Goal: Task Accomplishment & Management: Manage account settings

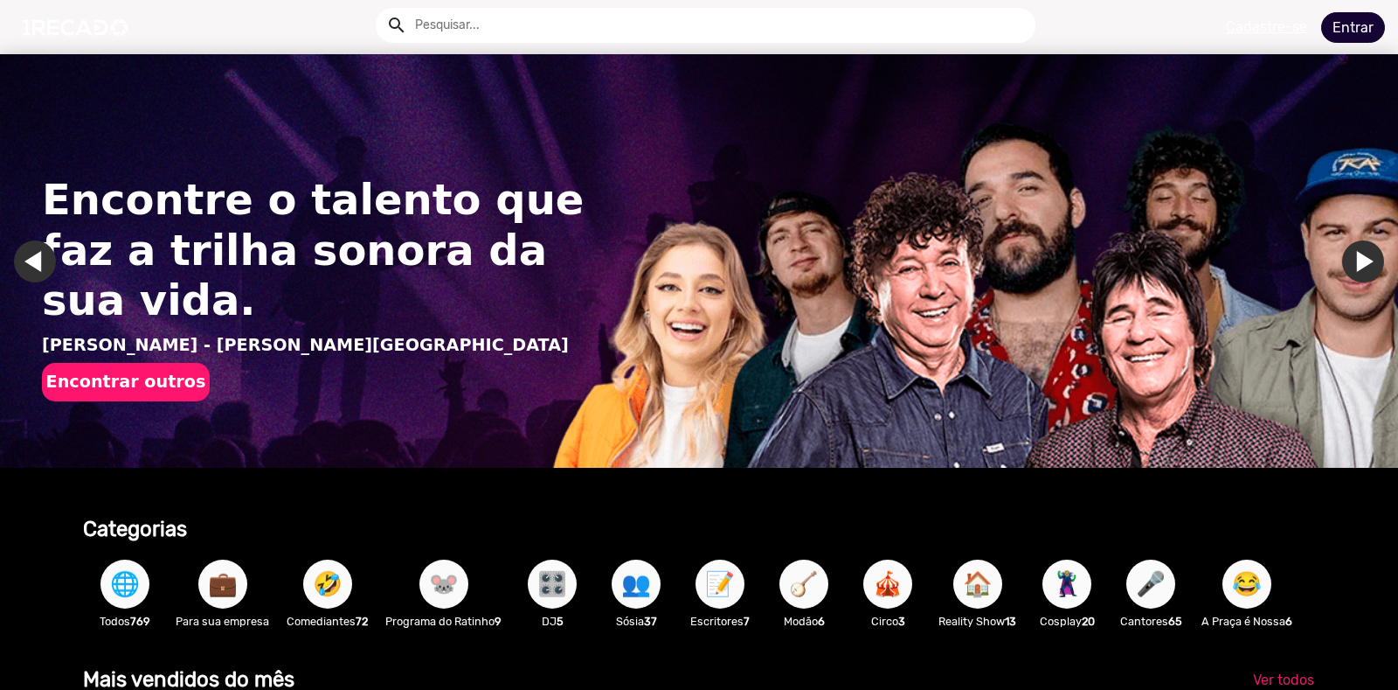
click at [1339, 26] on link "Entrar" at bounding box center [1353, 27] width 64 height 31
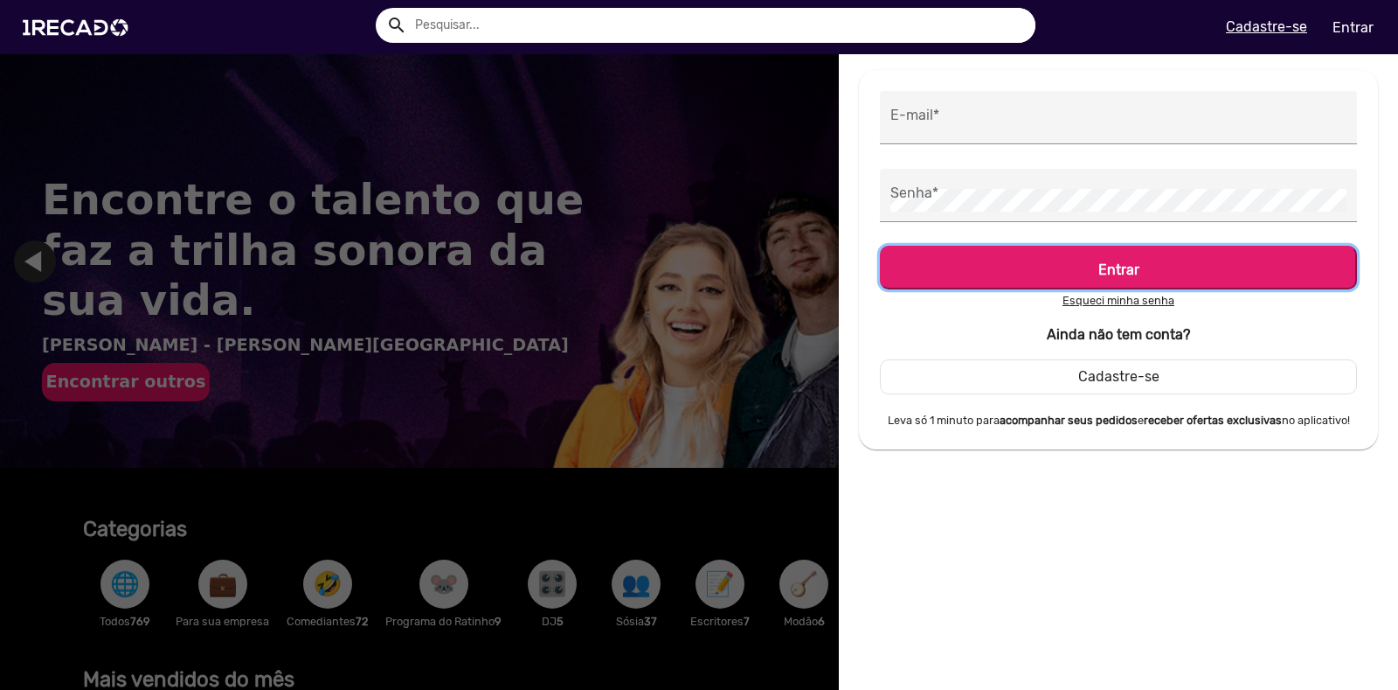
scroll to position [0, 1383]
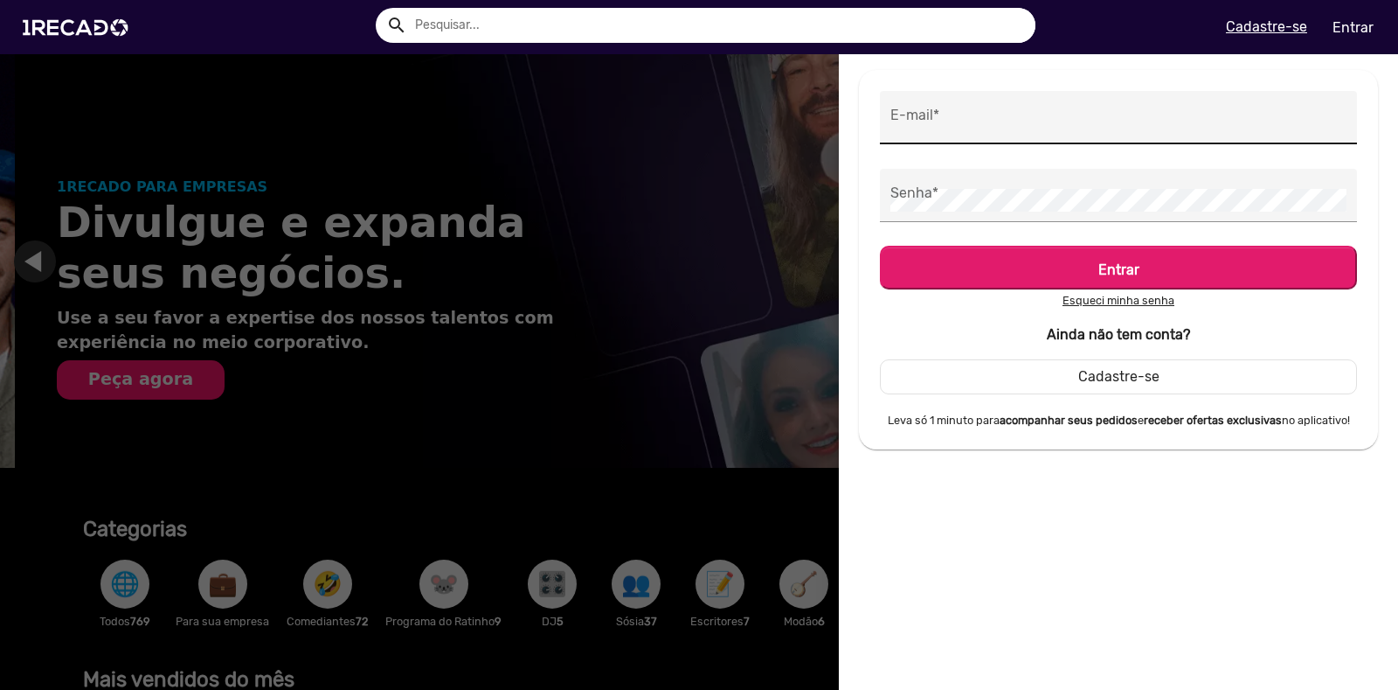
click at [955, 123] on input "E-mail *" at bounding box center [1119, 122] width 456 height 23
type input "[EMAIL_ADDRESS][DOMAIN_NAME]"
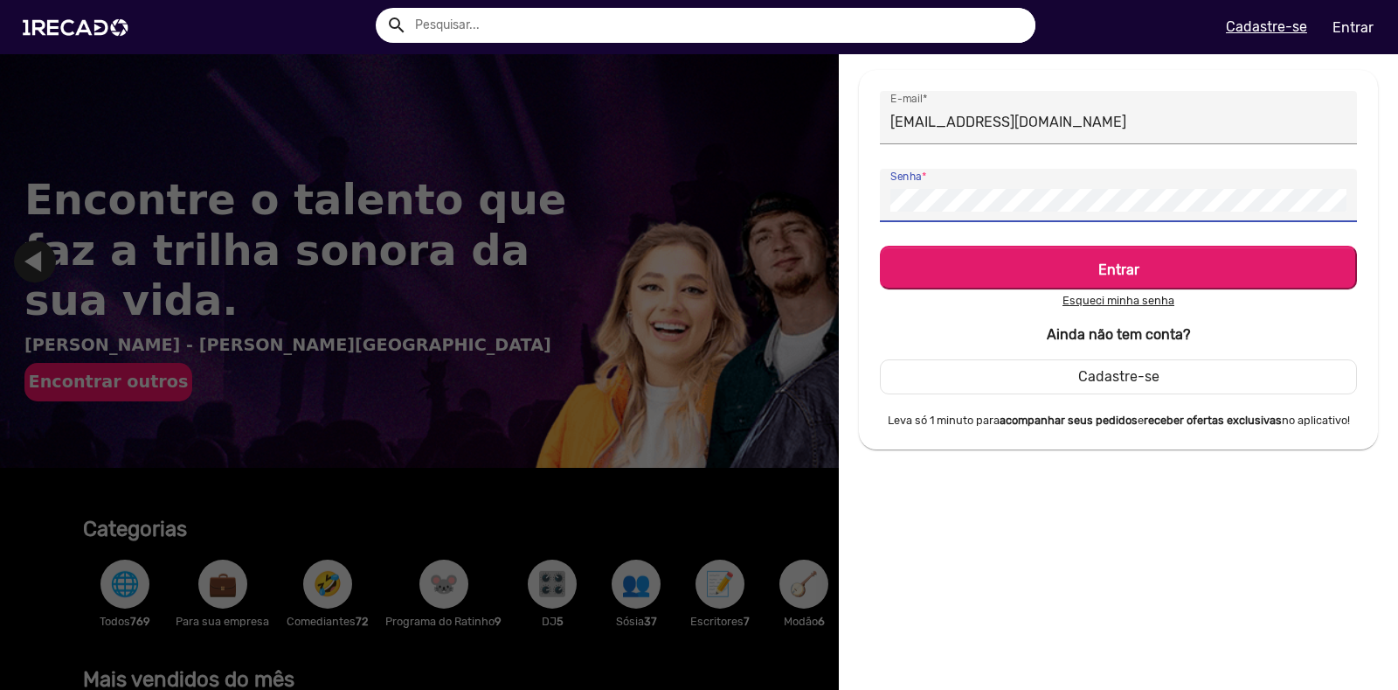
scroll to position [0, 0]
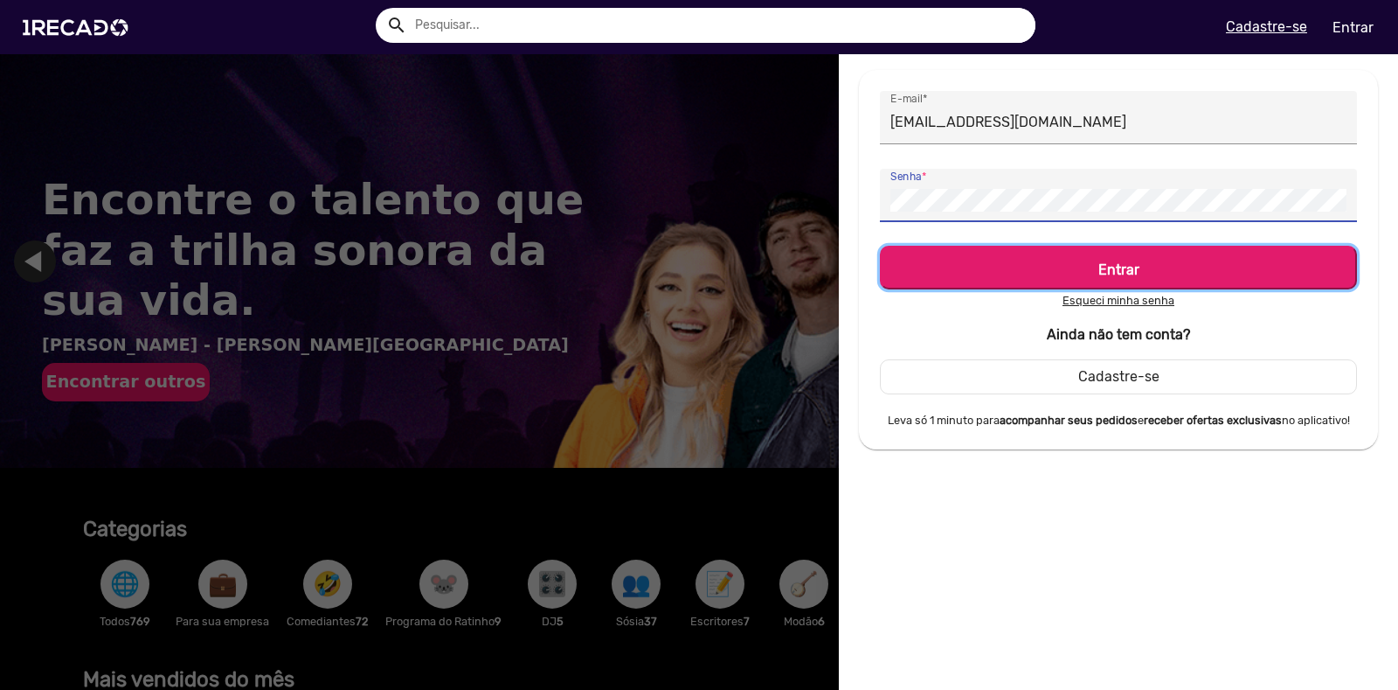
click at [1115, 269] on b "Entrar" at bounding box center [1119, 269] width 41 height 17
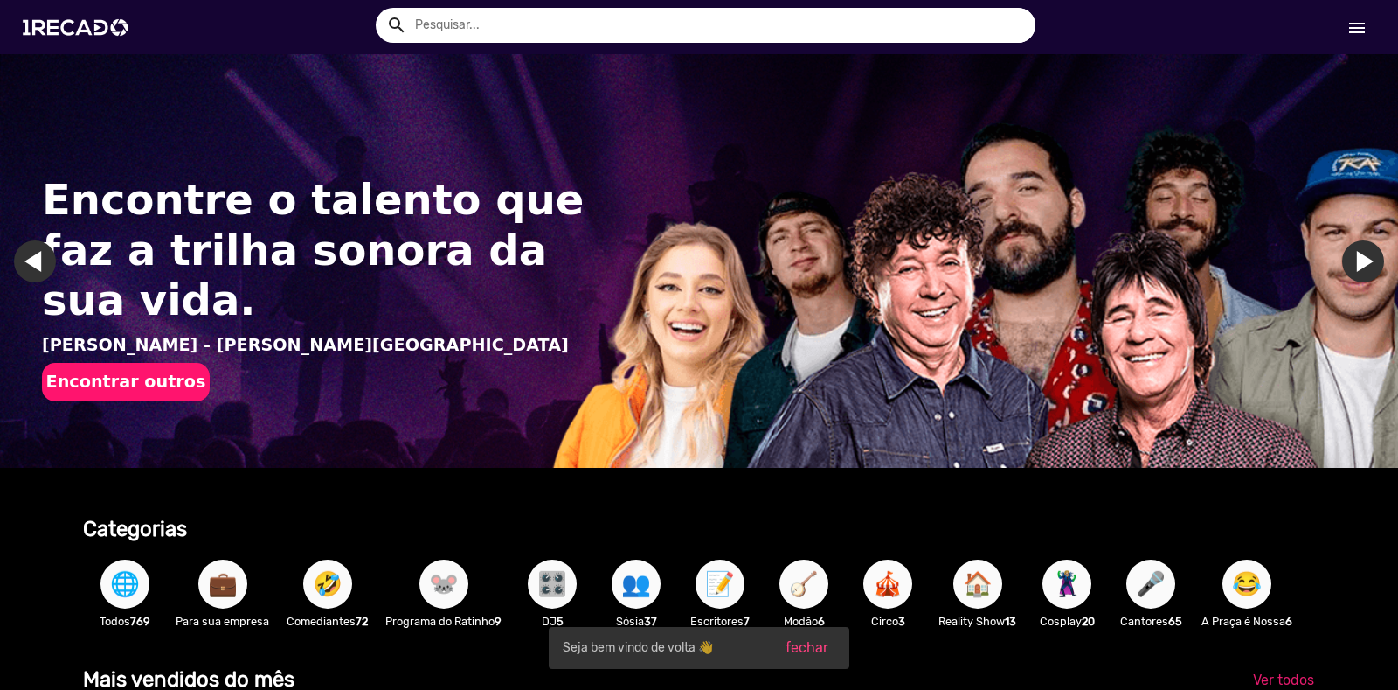
scroll to position [0, 1383]
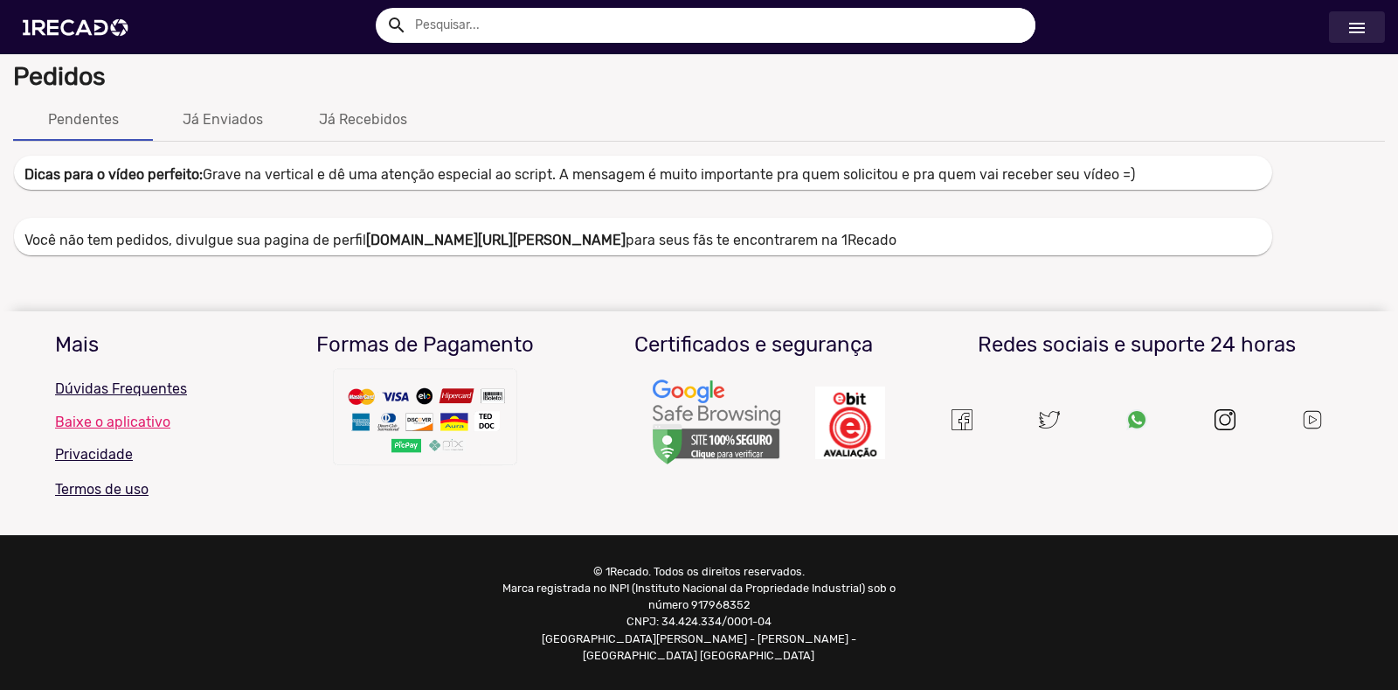
click at [1355, 26] on mat-icon "menu" at bounding box center [1357, 27] width 21 height 21
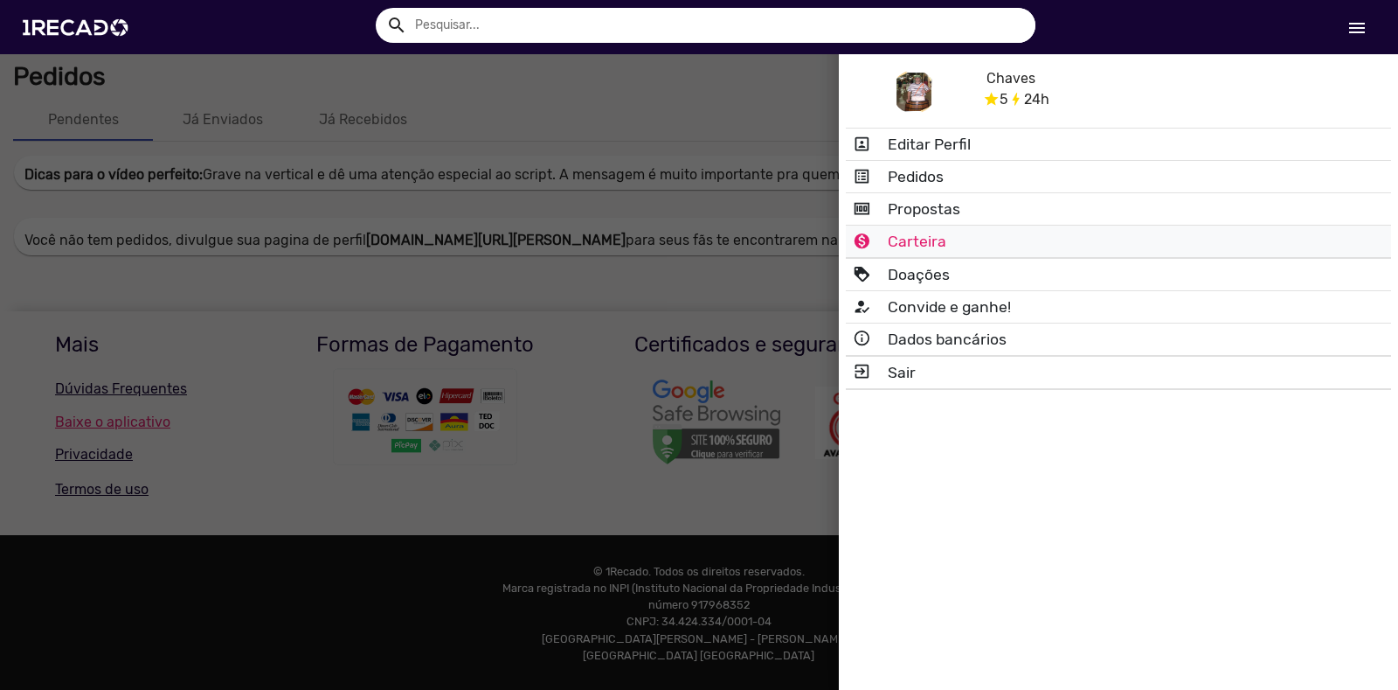
click at [915, 246] on link "monetization_on_outlined Carteira" at bounding box center [1118, 240] width 545 height 31
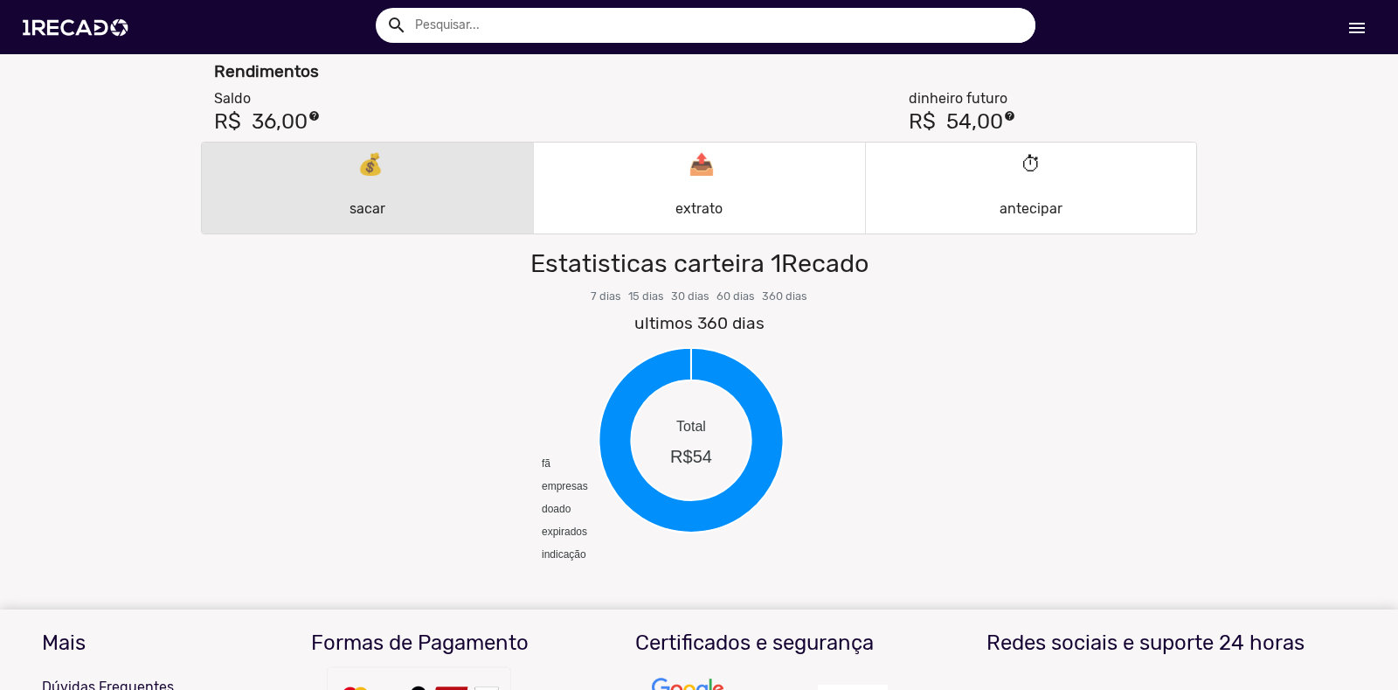
click at [358, 171] on p "💰 sacar" at bounding box center [368, 188] width 36 height 84
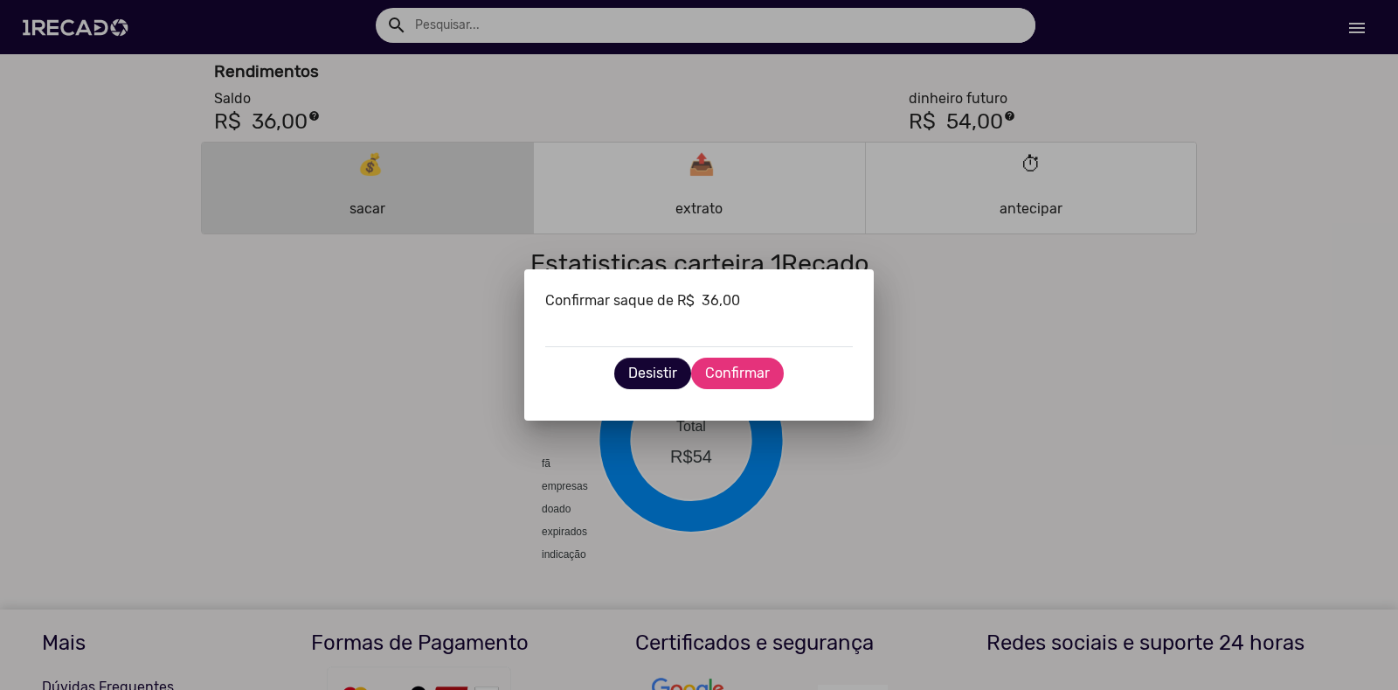
click at [747, 369] on span "Confirmar" at bounding box center [737, 372] width 65 height 17
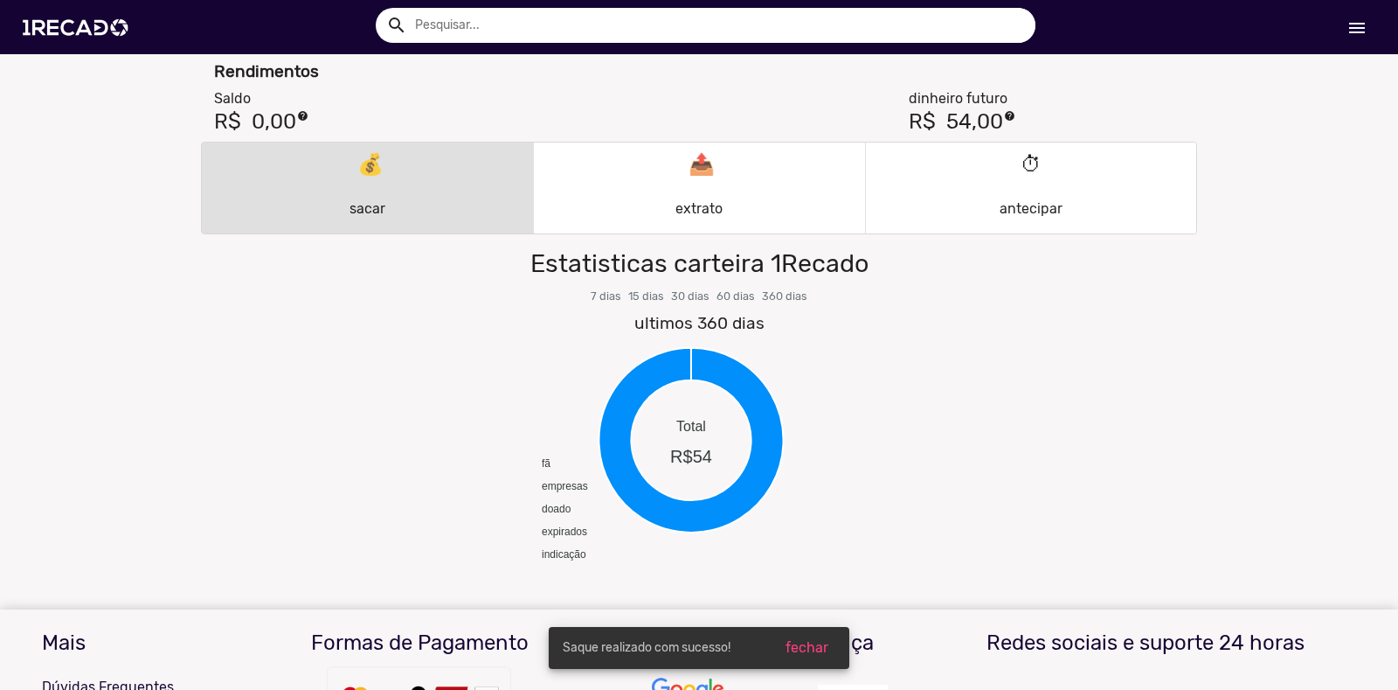
click at [946, 122] on h3 "R$ 54,00" at bounding box center [956, 121] width 94 height 25
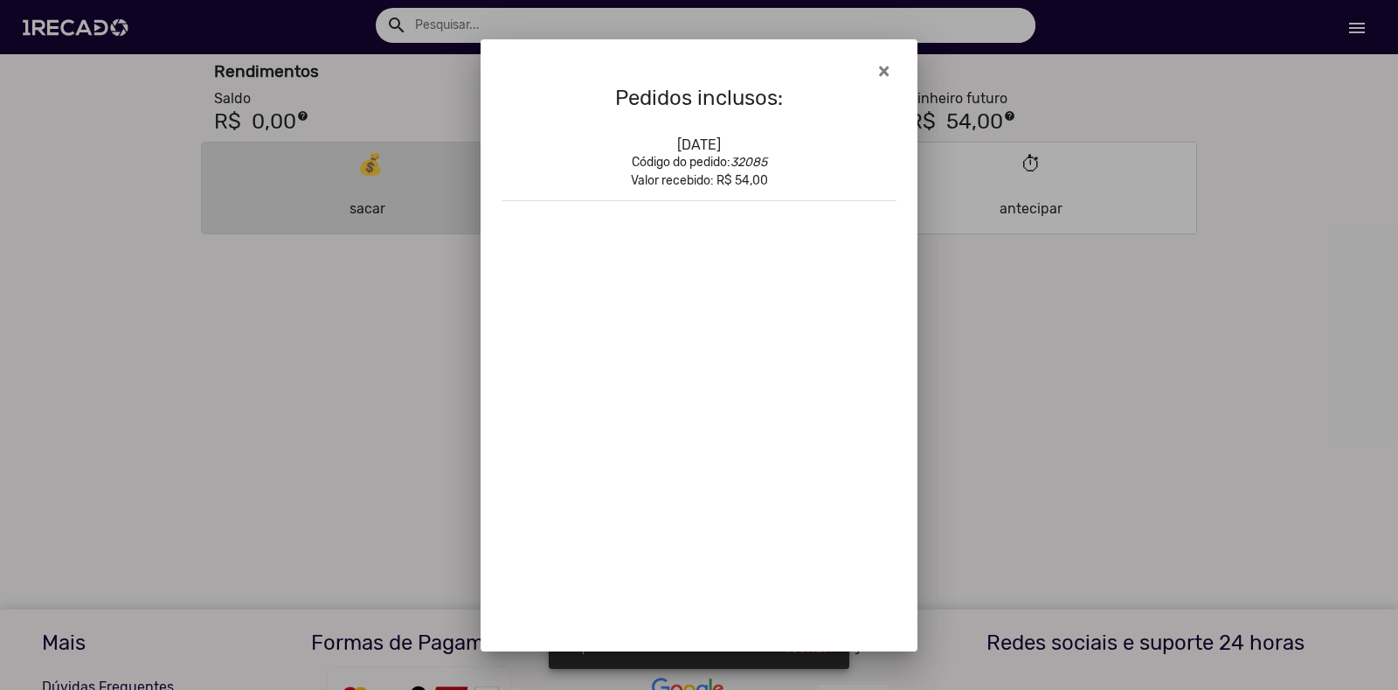
click at [1022, 205] on div at bounding box center [699, 345] width 1398 height 690
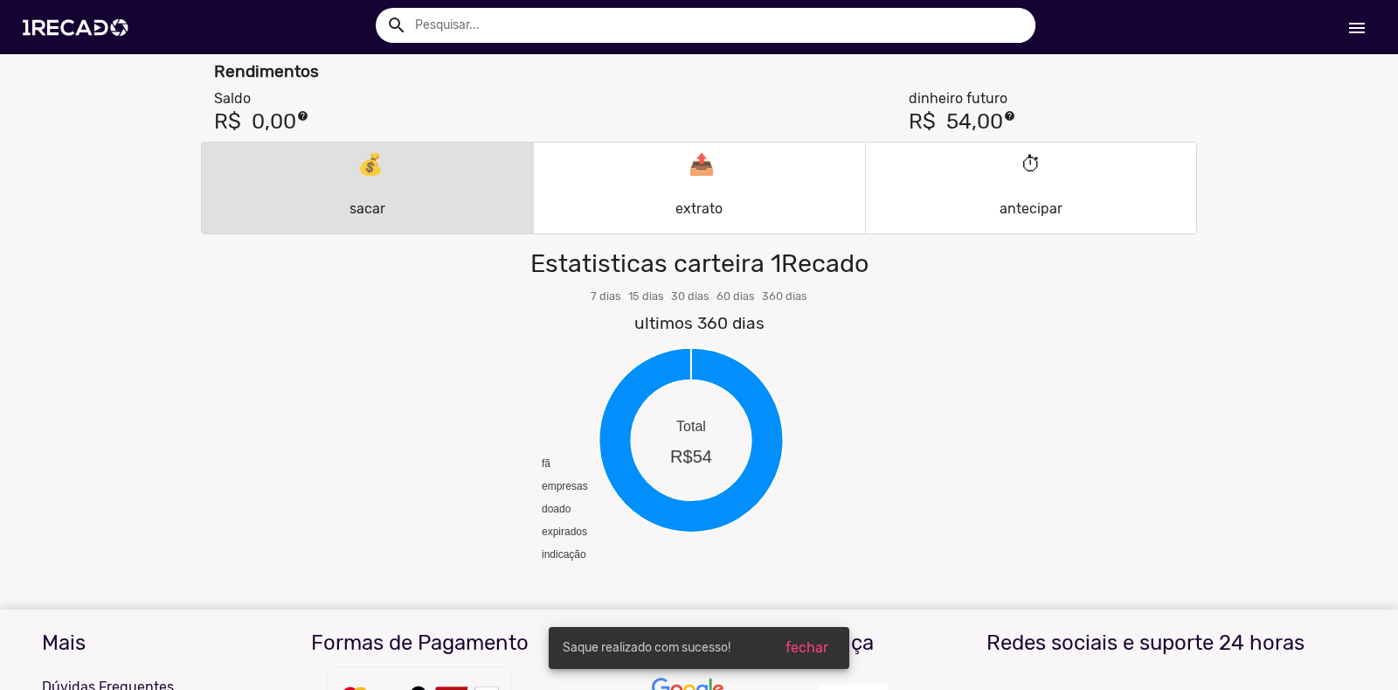
click at [1022, 205] on p "⏱ antecipar" at bounding box center [1031, 188] width 63 height 84
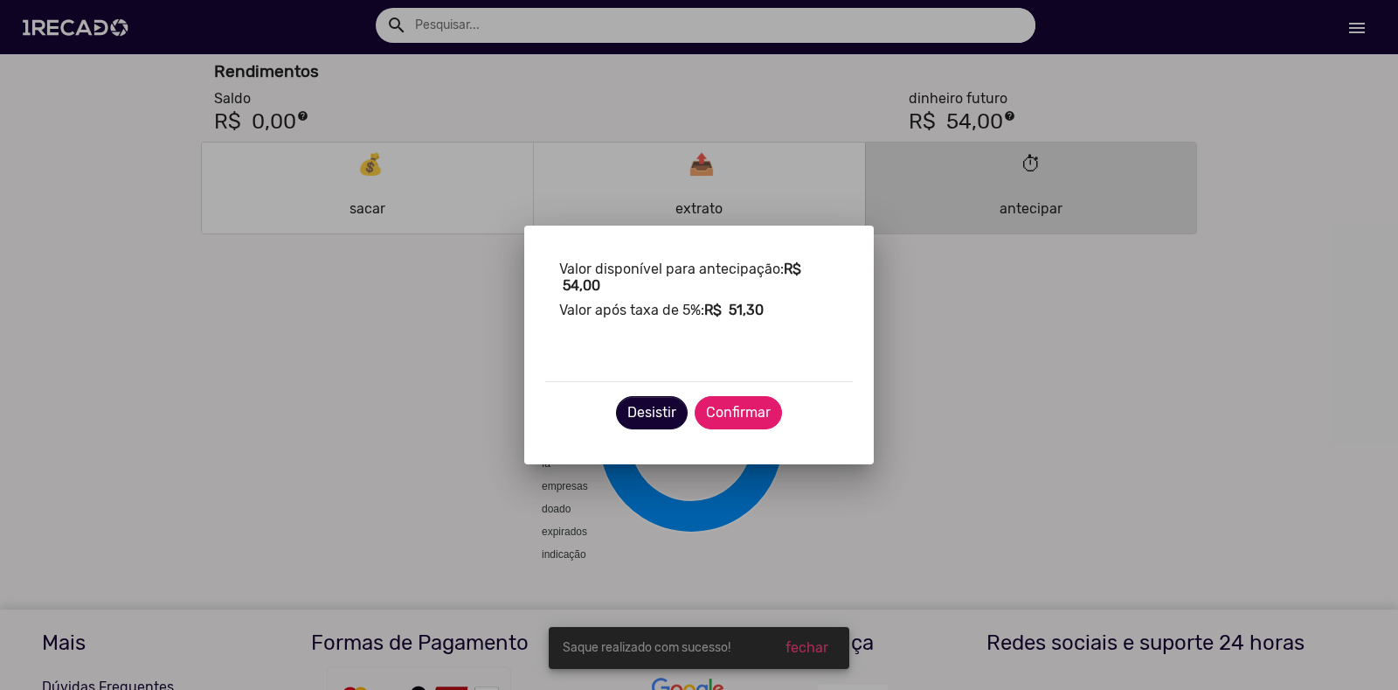
click at [724, 407] on button "Confirmar" at bounding box center [738, 412] width 87 height 33
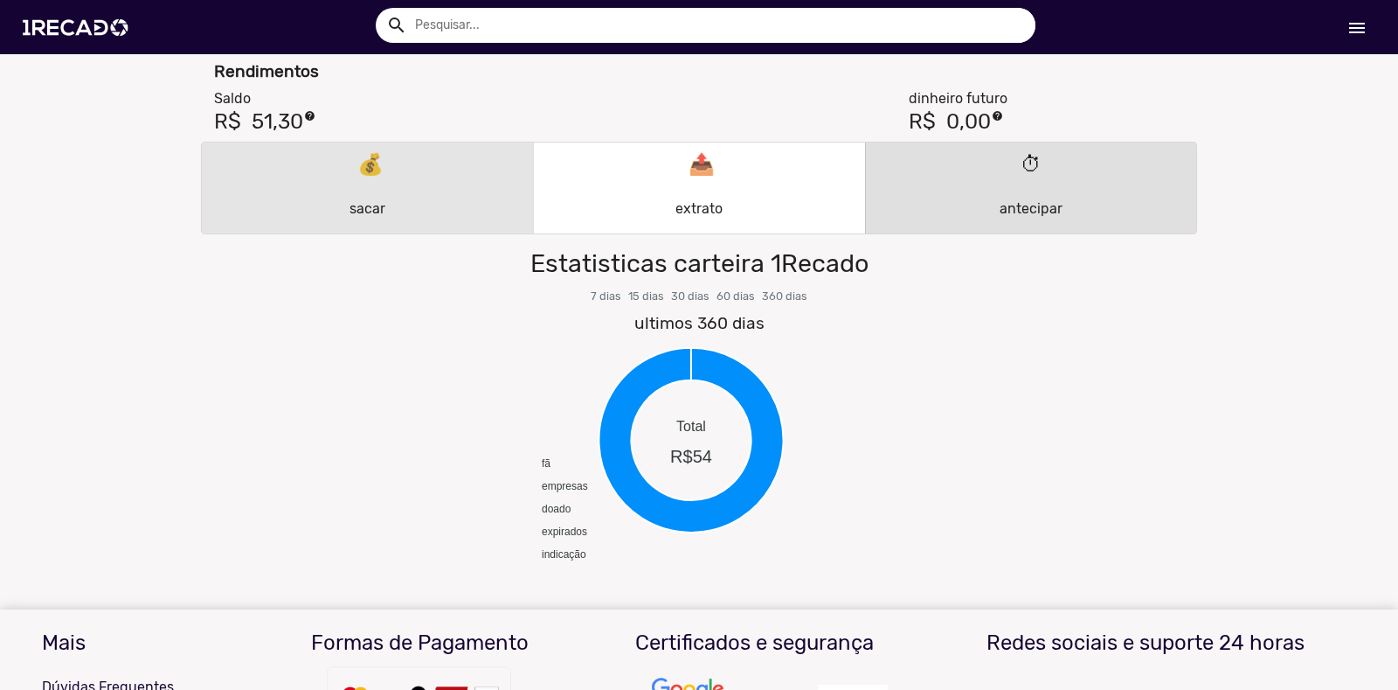
click at [352, 173] on p "💰 sacar" at bounding box center [368, 188] width 36 height 84
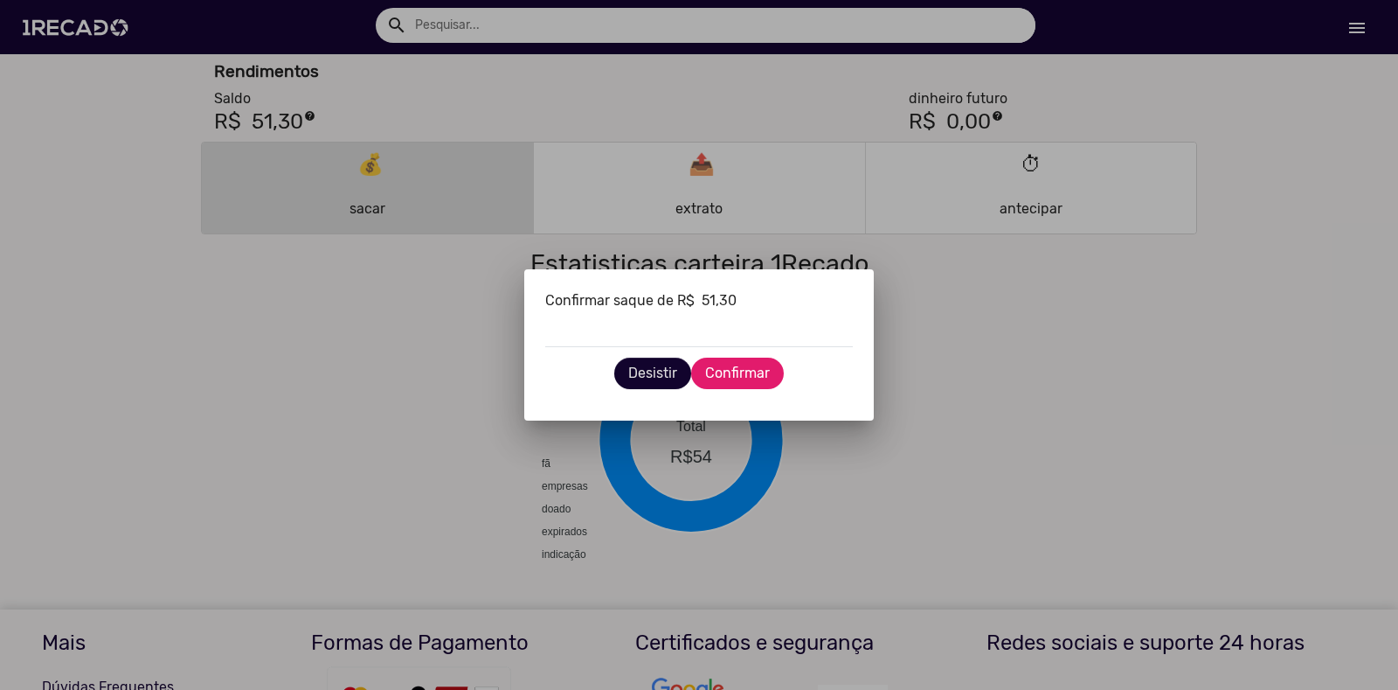
click at [749, 378] on span "Confirmar" at bounding box center [737, 372] width 65 height 17
